Goal: Use online tool/utility: Utilize a website feature to perform a specific function

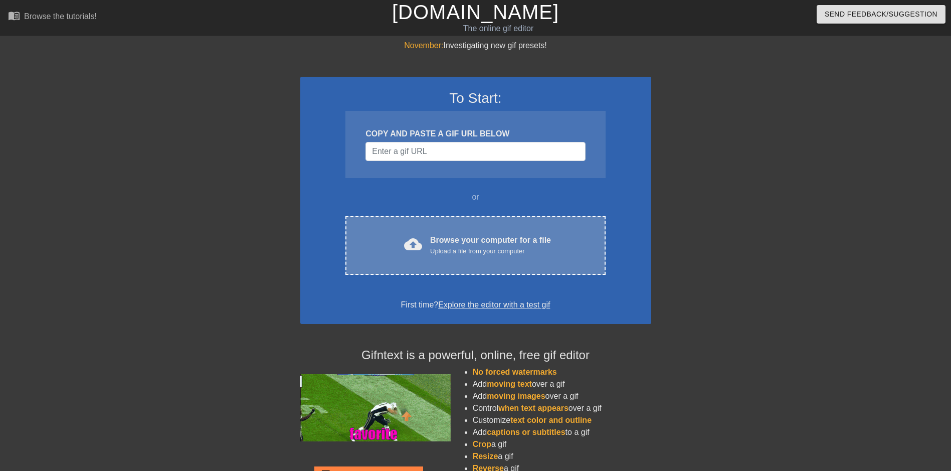
click at [487, 253] on div "Upload a file from your computer" at bounding box center [490, 251] width 121 height 10
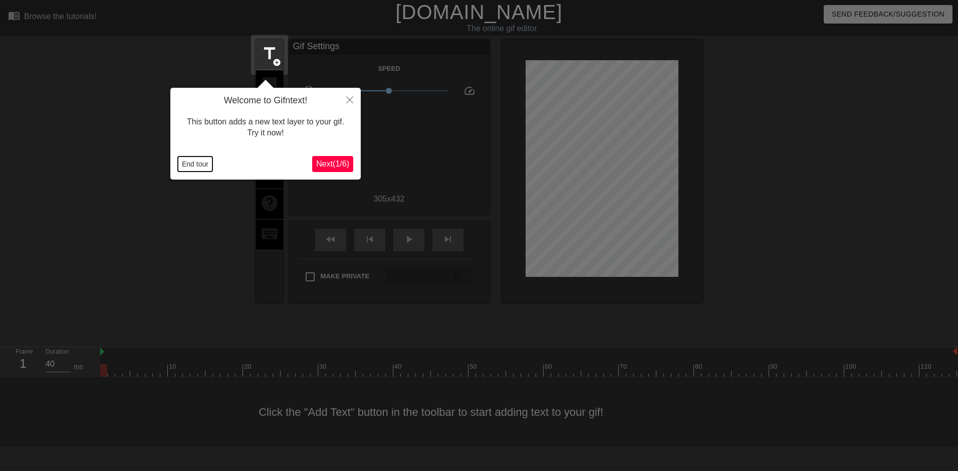
click at [204, 163] on button "End tour" at bounding box center [195, 163] width 35 height 15
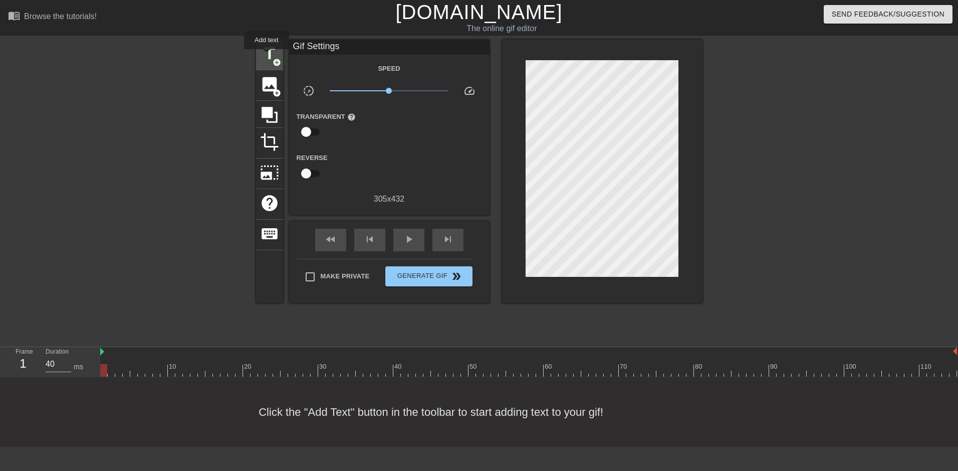
click at [267, 56] on span "title" at bounding box center [269, 53] width 19 height 19
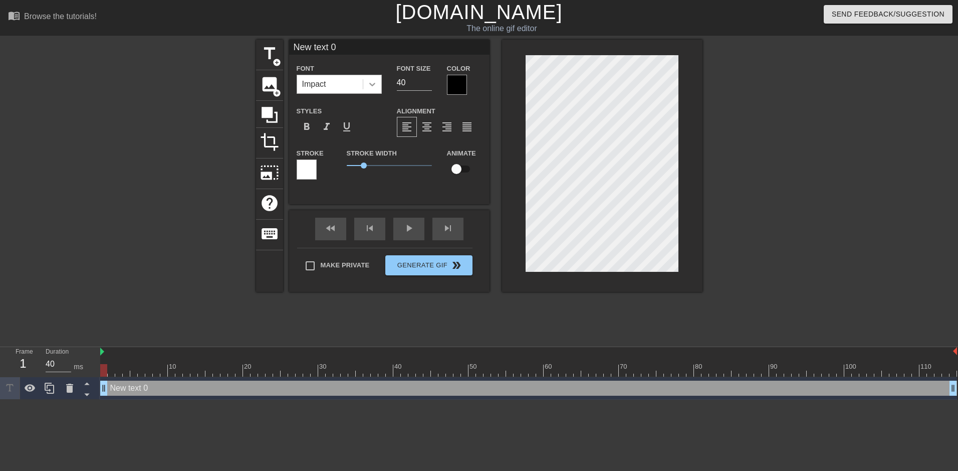
click at [378, 88] on div at bounding box center [372, 84] width 18 height 18
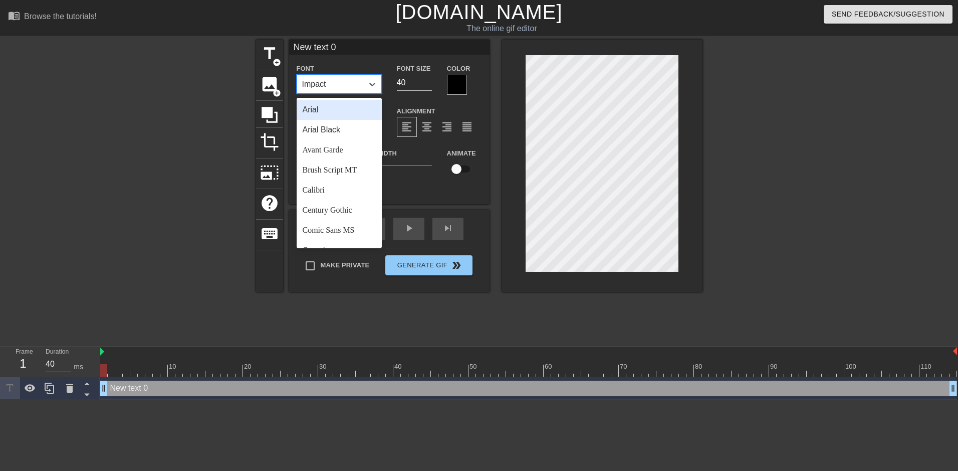
click at [331, 114] on div "Arial" at bounding box center [339, 110] width 85 height 20
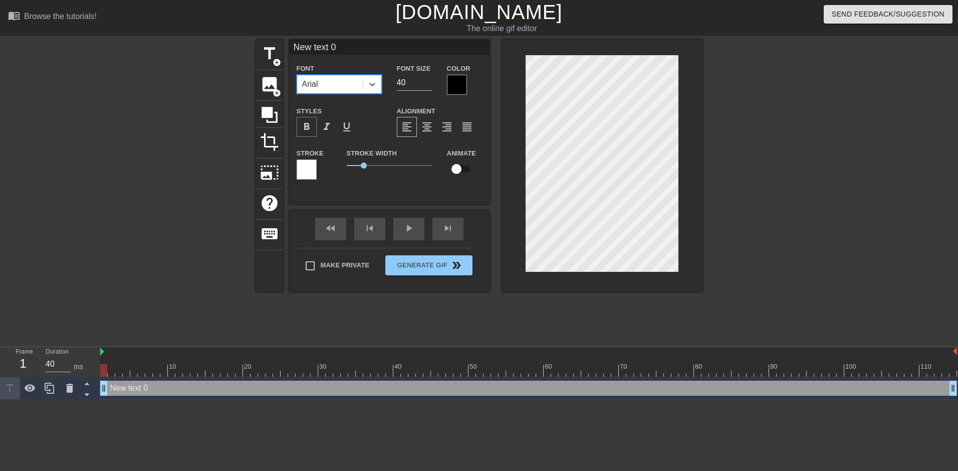
click at [308, 127] on span "format_bold" at bounding box center [307, 127] width 12 height 12
click at [460, 86] on div at bounding box center [457, 85] width 20 height 20
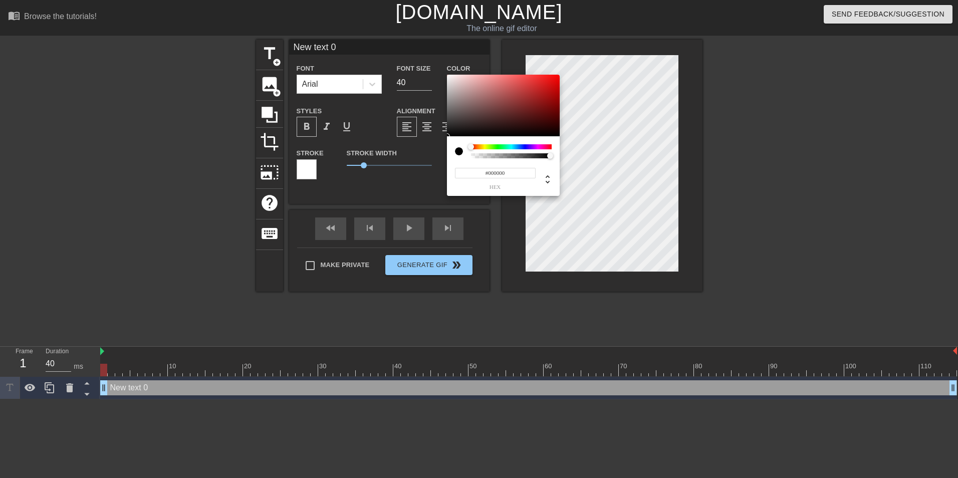
type input "#F40707"
click at [556, 77] on div at bounding box center [503, 106] width 113 height 62
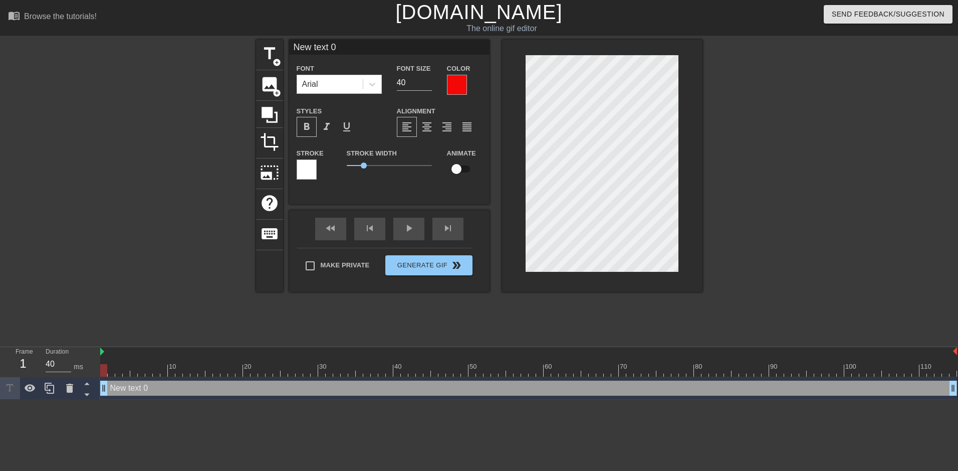
scroll to position [1, 3]
type input "N"
type textarea "N"
type input "NE"
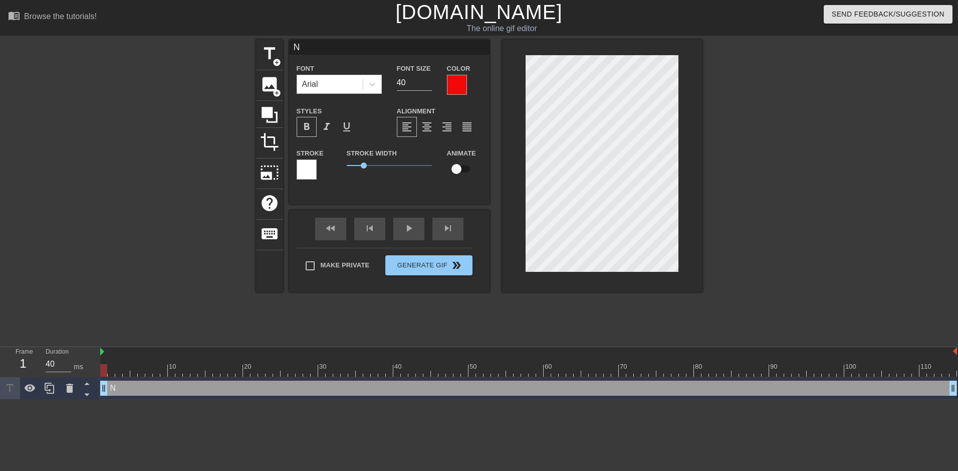
type textarea "NE"
type input "NEV"
type textarea "NEV"
type input "NEVE"
type textarea "NEVE"
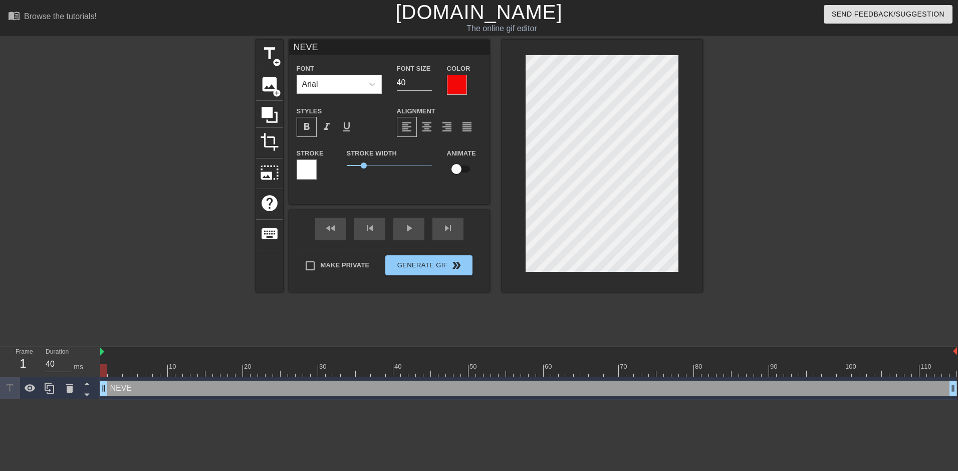
type input "NEVER"
type textarea "NEVER"
type input "NEVER"
type textarea "NEVER"
type input "NEVER S"
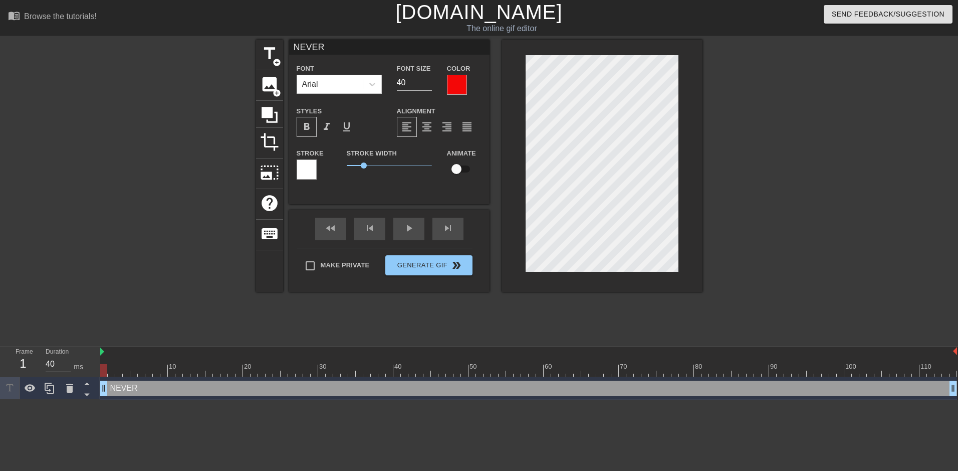
type textarea "NEVER S"
type input "NEVER ST"
type textarea "NEVER ST"
type input "NEVER STO"
type textarea "NEVER STO"
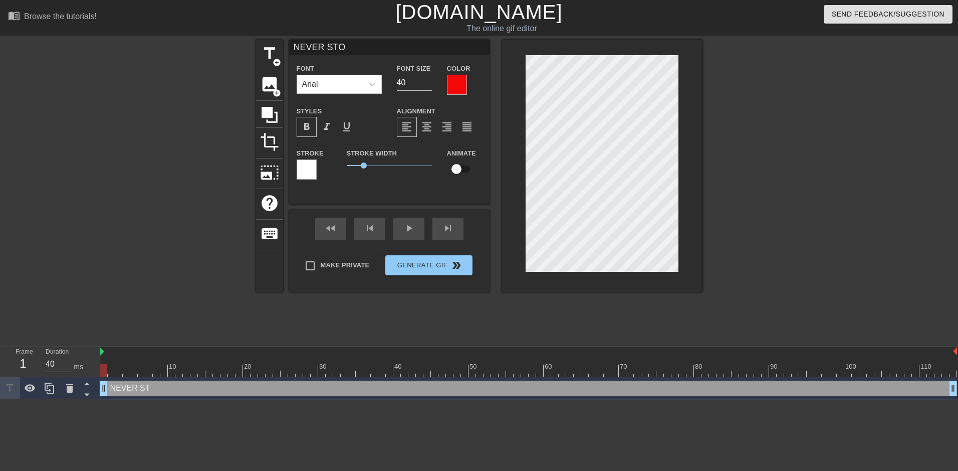
scroll to position [1, 3]
type input "NEVER STOP"
type textarea "NEVER STOP"
click at [754, 117] on div at bounding box center [790, 190] width 150 height 301
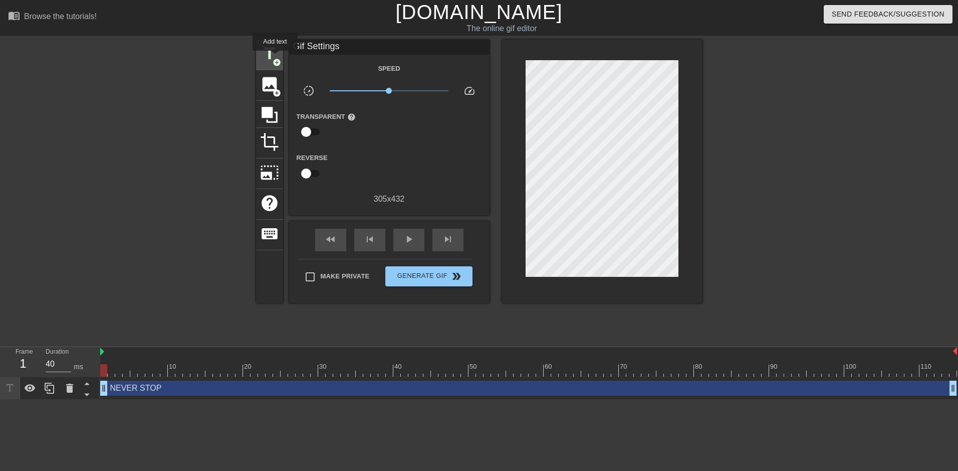
click at [275, 58] on span "add_circle" at bounding box center [277, 62] width 9 height 9
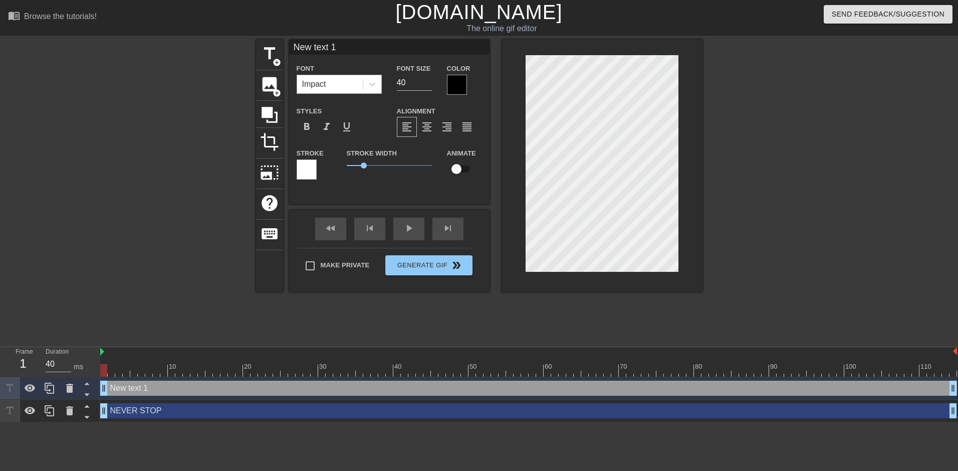
click at [324, 85] on div "Impact" at bounding box center [314, 84] width 24 height 12
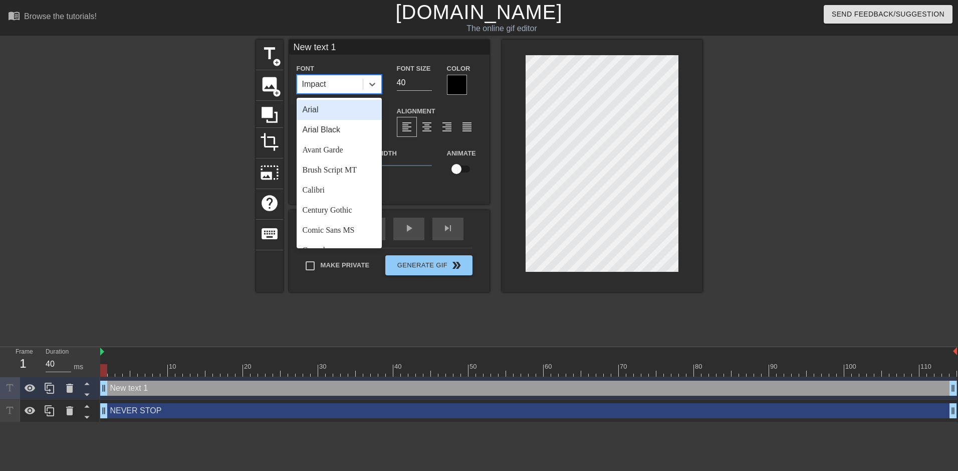
click at [318, 109] on div "Arial" at bounding box center [339, 110] width 85 height 20
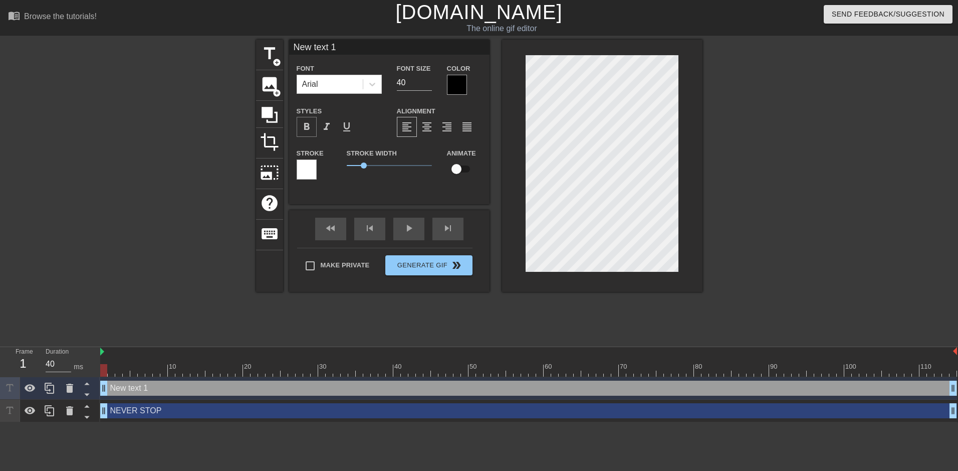
click at [308, 125] on span "format_bold" at bounding box center [307, 127] width 12 height 12
click at [457, 87] on div at bounding box center [457, 85] width 20 height 20
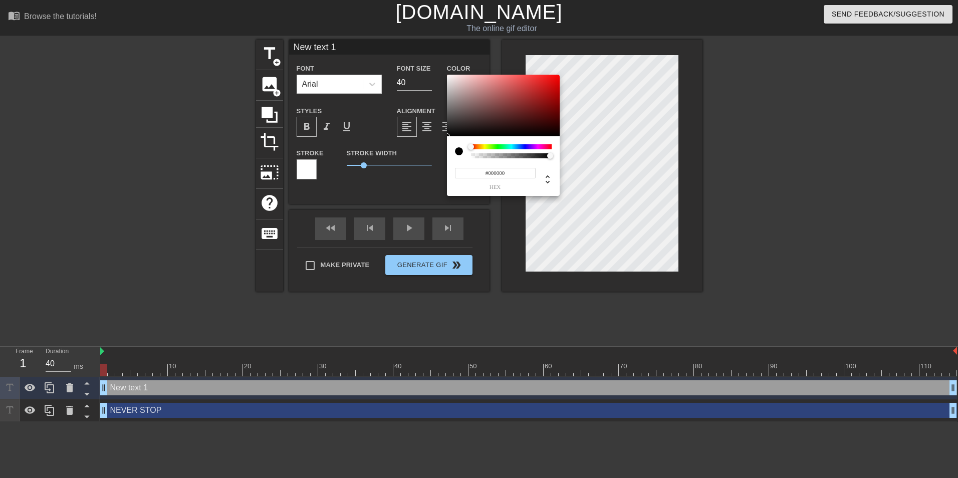
type input "#F60707"
click at [556, 77] on div at bounding box center [503, 106] width 113 height 62
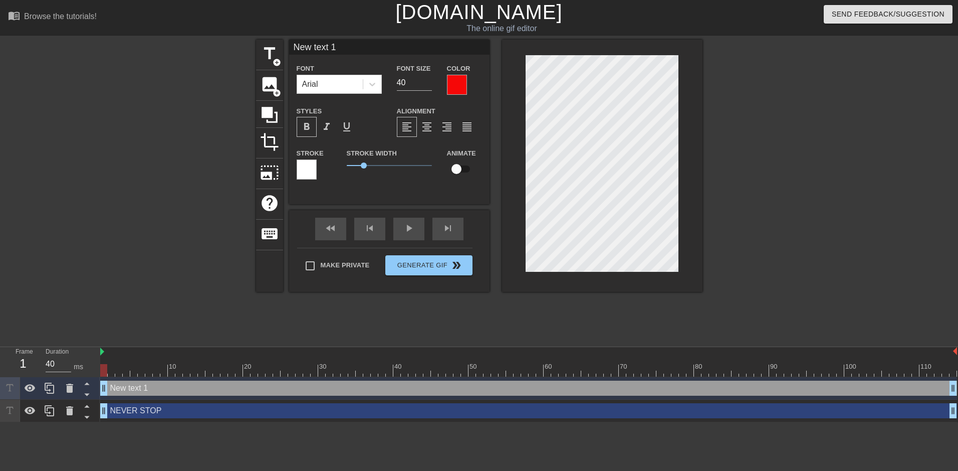
scroll to position [2, 3]
type input "C"
type textarea "C"
type input "CU"
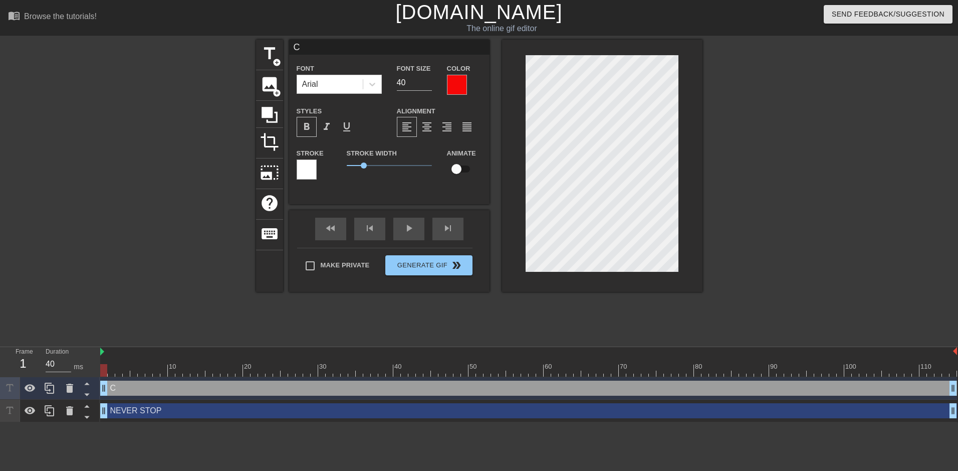
type textarea "CU"
type input "CUM"
type textarea "CUM"
type input "CUMM"
type textarea "CUMM"
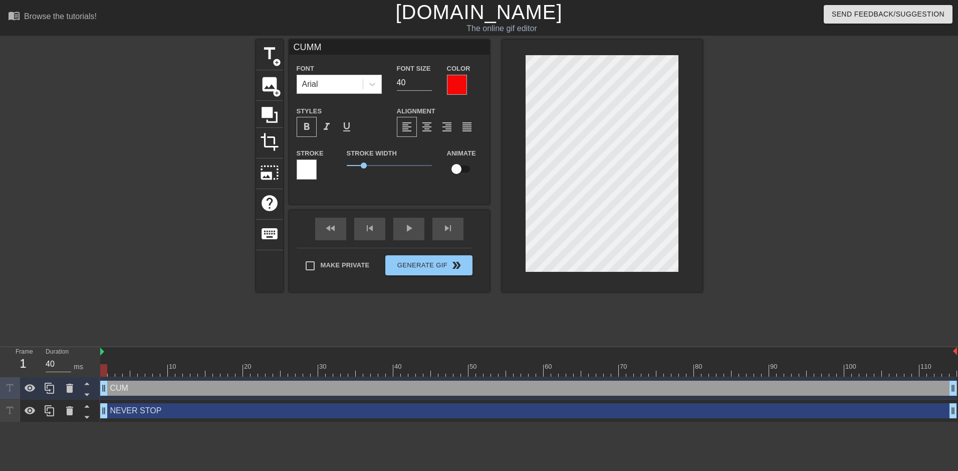
scroll to position [2, 2]
type input "CUMMI"
type textarea "CUMMI"
type input "CUMMIN"
type textarea "CUMMIN"
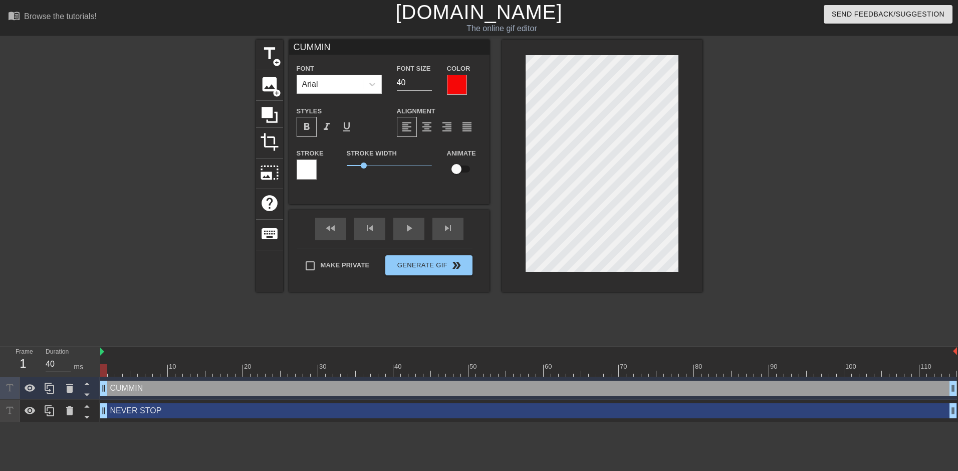
type input "CUMMING"
type textarea "CUMMING"
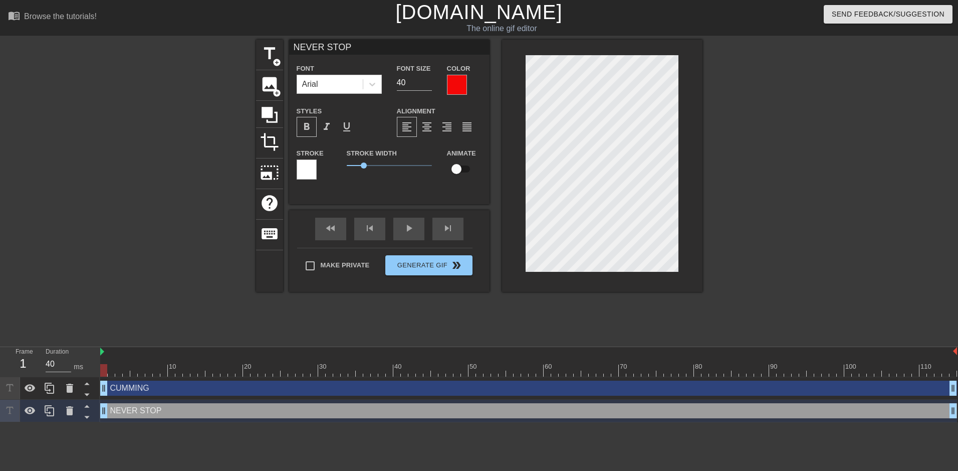
scroll to position [1, 1]
type input "E"
type textarea "E"
type input "EN"
type textarea "EN"
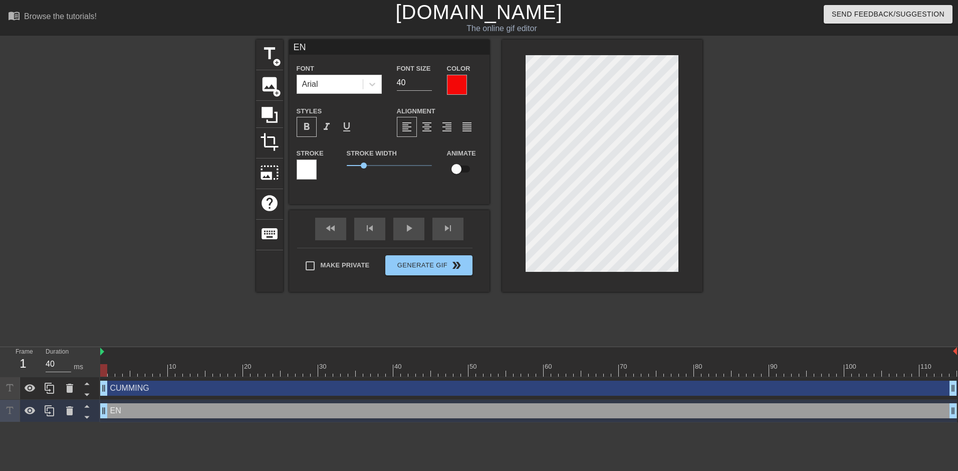
type input "ENJ"
type textarea "ENJ"
type input "ENJO"
type textarea "ENJO"
type input "ENJOY"
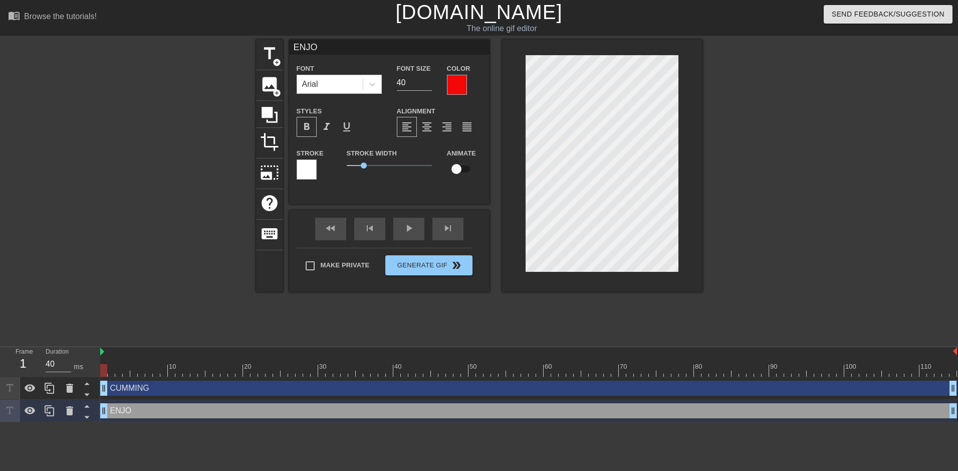
type textarea "ENJOY"
type input "ENJOY"
type textarea "ENJOY"
type input "ENJOY Y"
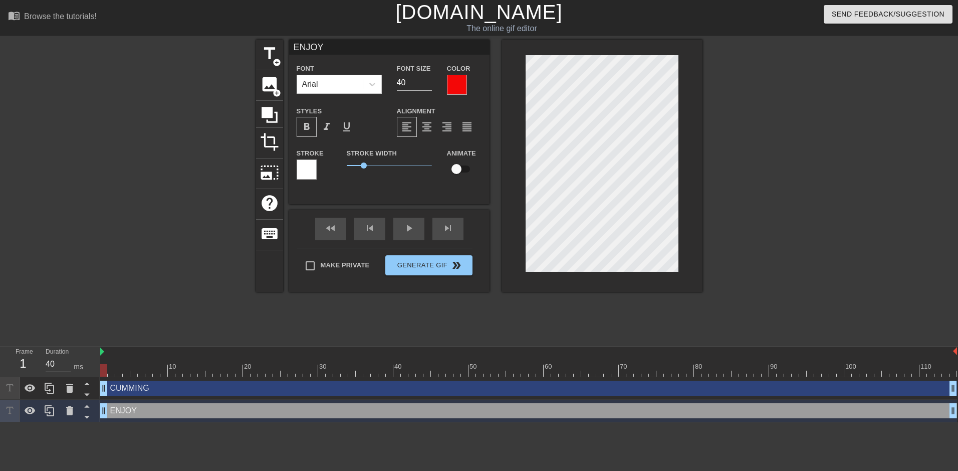
type textarea "ENJOY Y"
type input "ENJOY YO"
type textarea "ENJOY YO"
type input "ENJOY YOU"
type textarea "ENJOY YOU"
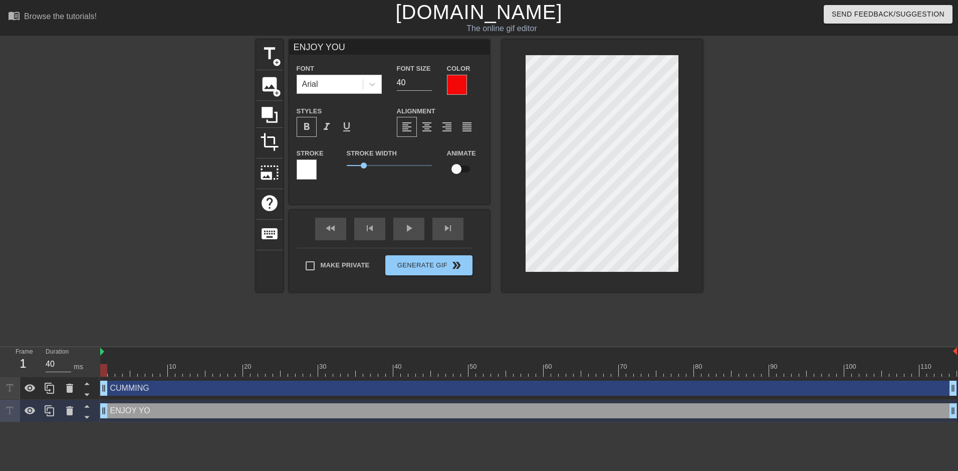
scroll to position [1, 3]
type input "ENJOY YOUR"
type textarea "ENJOY YOUR"
type input "ENJOY YOUR"
type textarea "ENJOY YOUR"
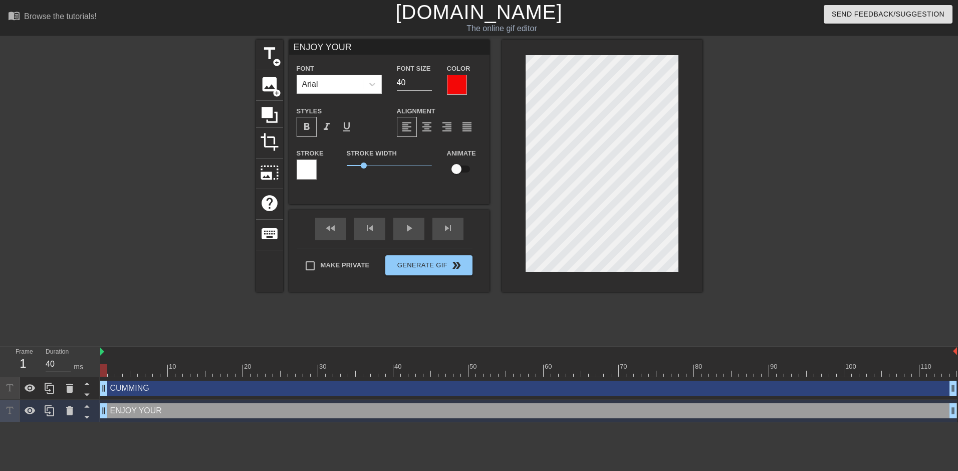
type input "ENJOY YOUR P"
type textarea "ENJOY YOUR P"
type input "ENJOY YOUR PE"
type textarea "ENJOY YOUR PE"
type input "ENJOY YOUR PEN"
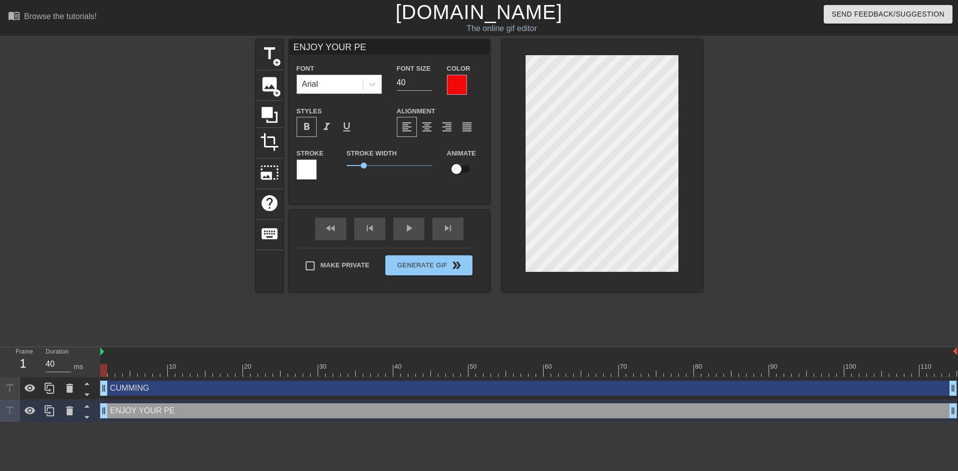
type textarea "ENJOY YOUR PEN"
type input "ENJOY YOUR PENI"
type textarea "ENJOY YOUR PENI"
type input "ENJOY YOUR PENIS"
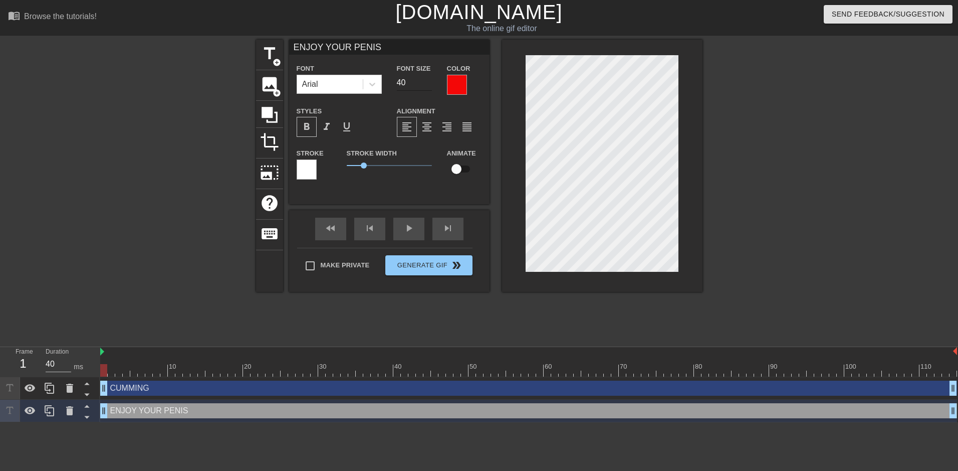
type textarea "ENJOY YOUR PENIS"
click at [427, 85] on input "29" at bounding box center [414, 83] width 35 height 16
click at [427, 85] on input "28" at bounding box center [414, 83] width 35 height 16
click at [427, 85] on input "27" at bounding box center [414, 83] width 35 height 16
click at [427, 85] on input "26" at bounding box center [414, 83] width 35 height 16
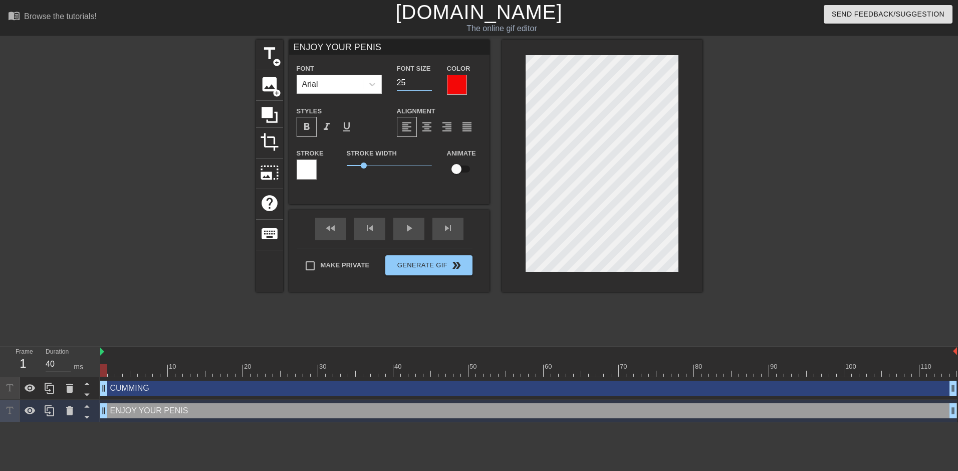
type input "25"
click at [427, 85] on input "25" at bounding box center [414, 83] width 35 height 16
type input "CUMMING"
type input "40"
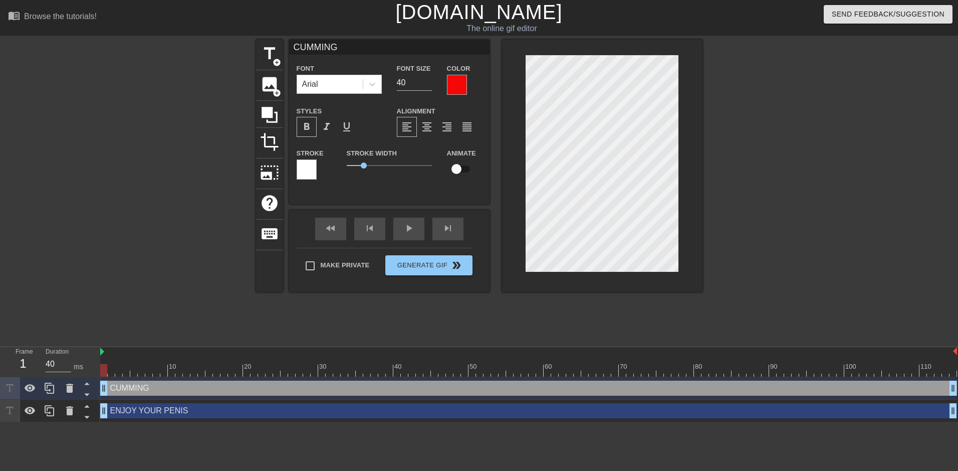
scroll to position [2, 1]
type input "L"
type textarea "L"
type input "LO"
type textarea "LO"
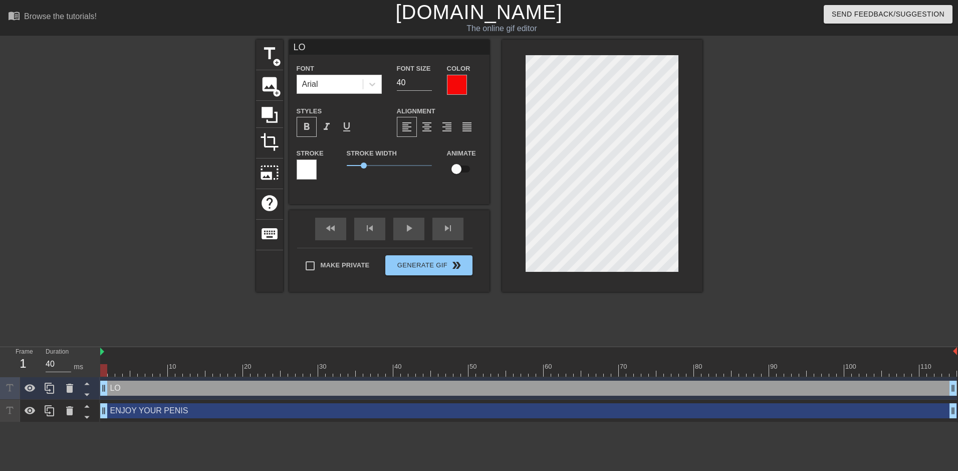
type input "LOA"
type textarea "LOA"
type input "LOAD"
type textarea "LOAD"
type input "LOAD"
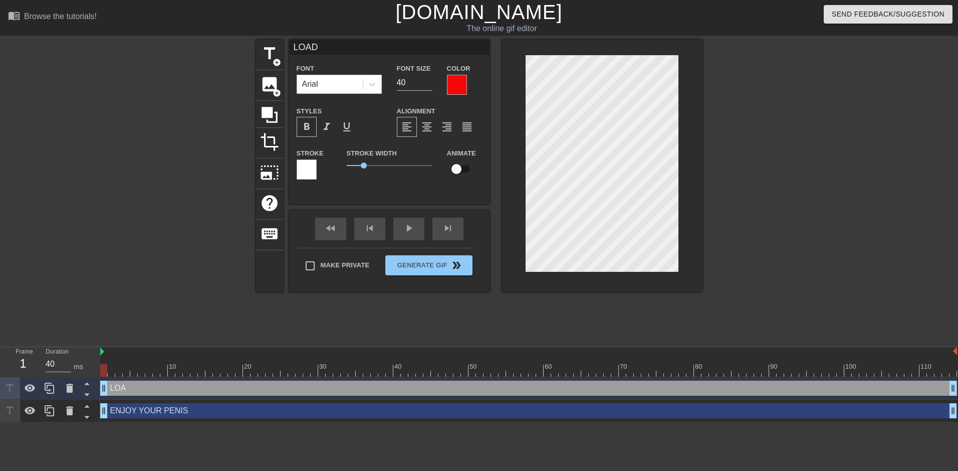
type textarea "LOAD"
type input "LOAD A"
type textarea "LOAD A"
type input "LOAD AF"
type textarea "LOAD AF"
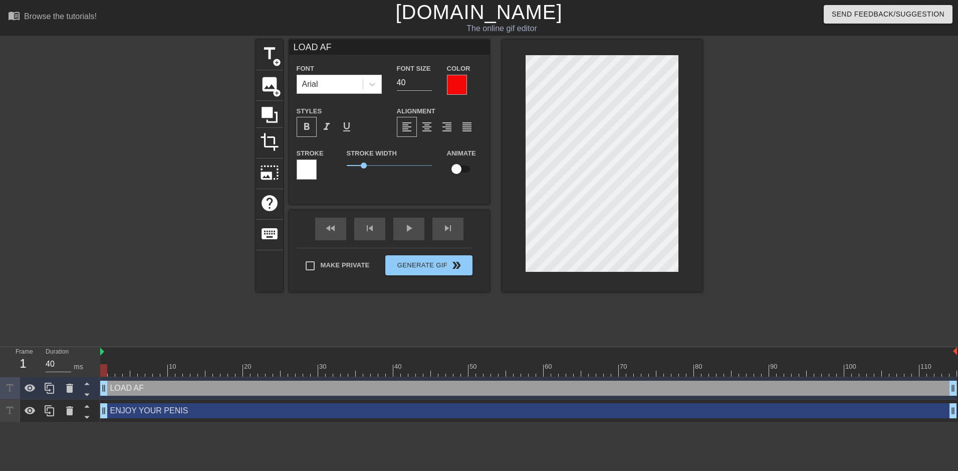
type input "LOAD AFT"
type textarea "LOAD AFT"
type input "LOAD AFTE"
type textarea "LOAD AFTE"
type input "LOAD AFTER"
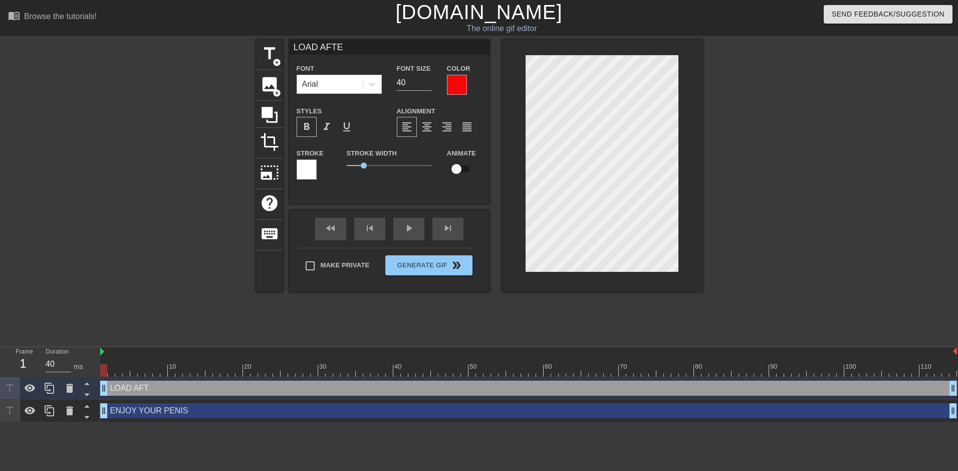
type textarea "LOAD AFTER"
type input "LOAD AFTER"
type textarea "LOAD AFTER"
type input "LOAD AFTER L"
type textarea "LOAD AFTER L"
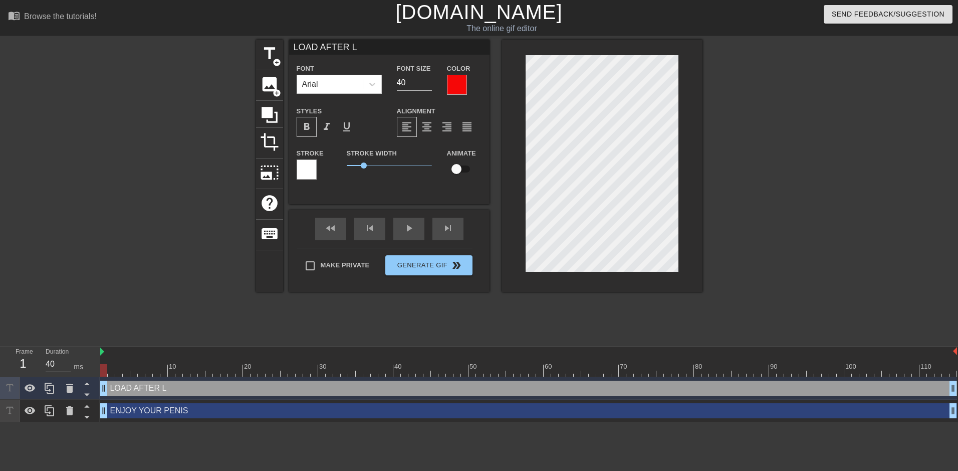
type input "LOAD AFTER LO"
type textarea "LOAD AFTER LO"
type input "LOAD AFTER LOA"
type textarea "LOAD AFTER LOA"
type input "LOAD AFTER LOAD"
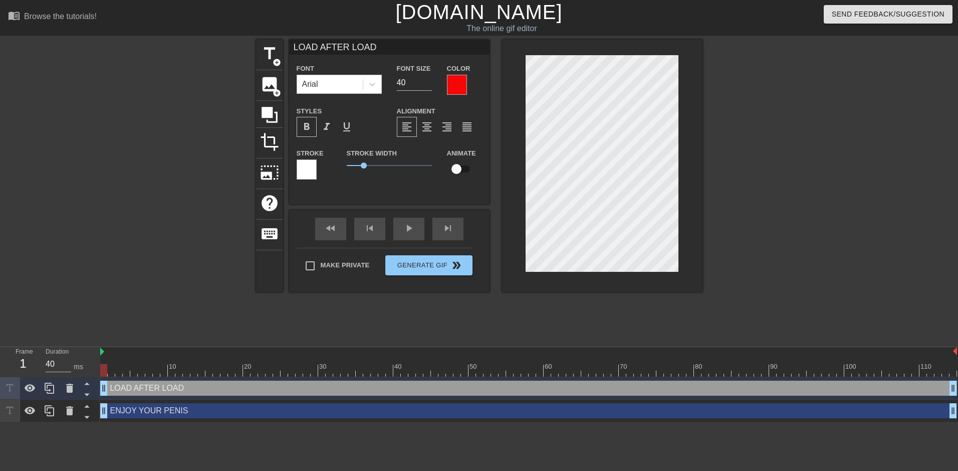
scroll to position [2, 4]
type textarea "LOAD AFTER LOAD"
click at [429, 84] on input "34" at bounding box center [414, 83] width 35 height 16
click at [429, 84] on input "33" at bounding box center [414, 83] width 35 height 16
click at [429, 84] on input "32" at bounding box center [414, 83] width 35 height 16
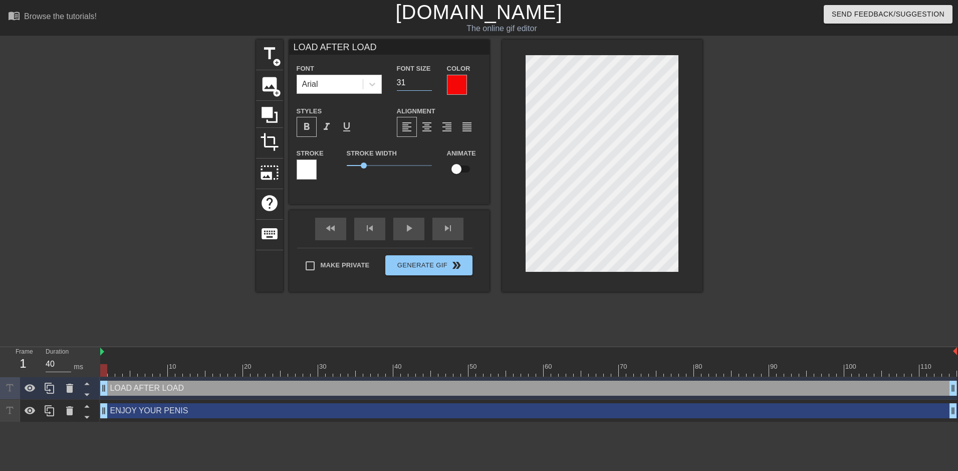
click at [429, 84] on input "31" at bounding box center [414, 83] width 35 height 16
click at [429, 84] on input "30" at bounding box center [414, 83] width 35 height 16
click at [429, 84] on input "29" at bounding box center [414, 83] width 35 height 16
click at [429, 84] on input "28" at bounding box center [414, 83] width 35 height 16
click at [429, 84] on input "27" at bounding box center [414, 83] width 35 height 16
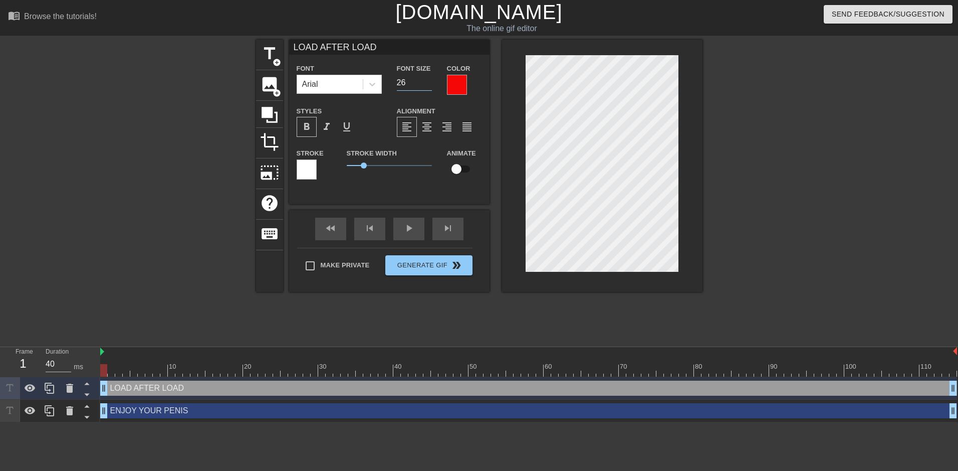
click at [429, 84] on input "26" at bounding box center [414, 83] width 35 height 16
type input "25"
click at [429, 84] on input "25" at bounding box center [414, 83] width 35 height 16
click at [807, 195] on div at bounding box center [790, 190] width 150 height 301
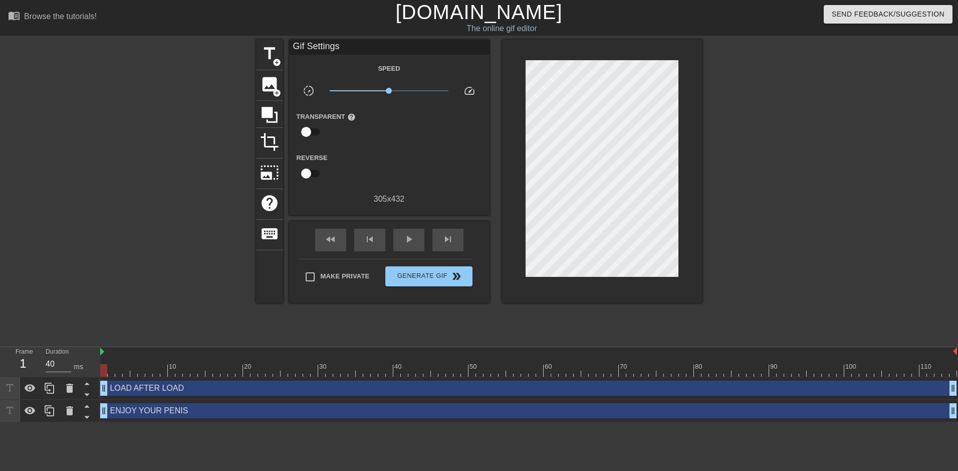
click at [743, 224] on div at bounding box center [790, 190] width 150 height 301
click at [461, 277] on span "Generate Gif double_arrow" at bounding box center [428, 276] width 79 height 12
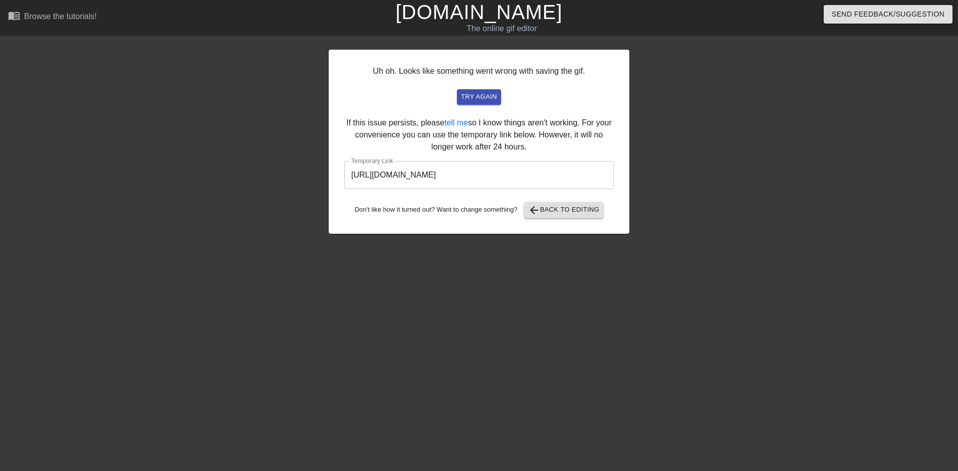
click at [528, 171] on input "[URL][DOMAIN_NAME]" at bounding box center [479, 175] width 270 height 28
click at [459, 313] on div "Uh oh. Looks like something went wrong with saving the gif. try again If this i…" at bounding box center [479, 190] width 301 height 301
